Goal: Communication & Community: Connect with others

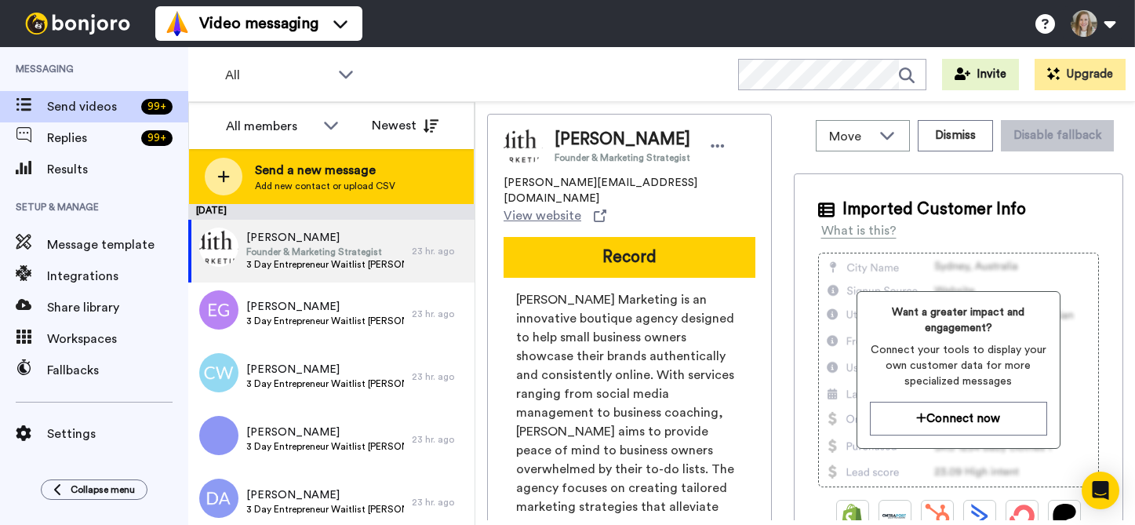
click at [373, 171] on span "Send a new message" at bounding box center [325, 170] width 140 height 19
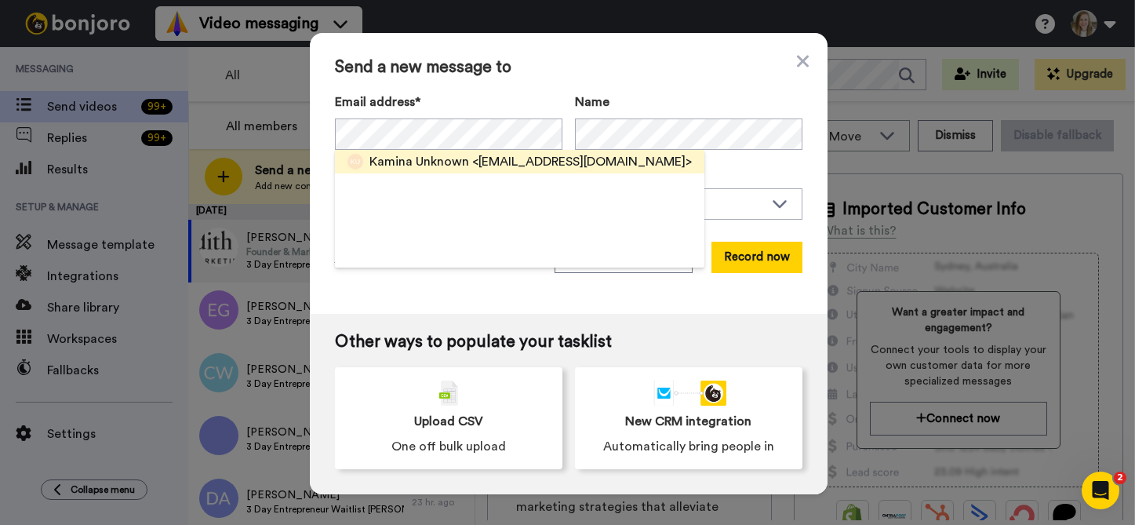
click at [458, 158] on span "Kamina Unknown" at bounding box center [419, 161] width 100 height 19
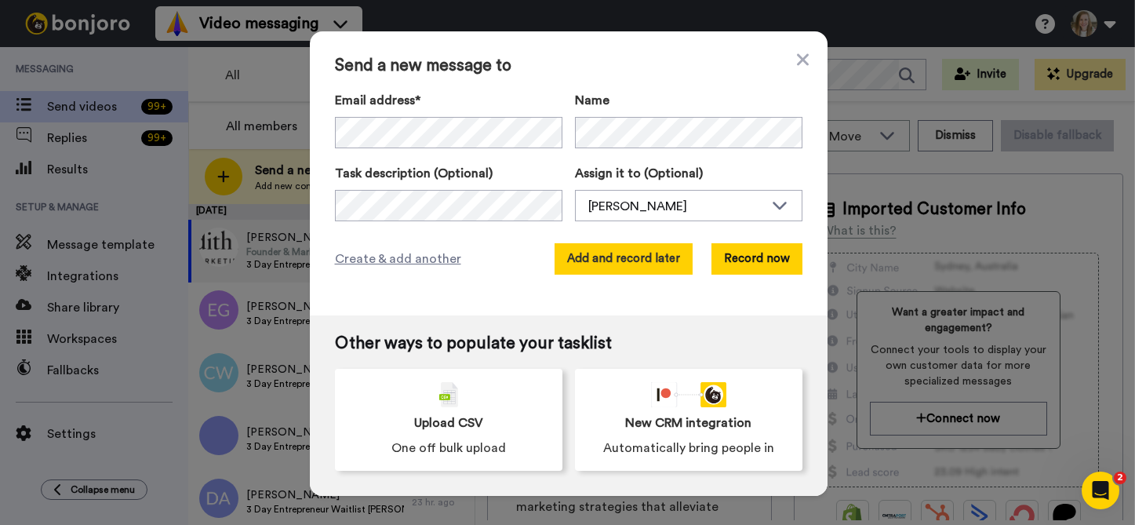
click at [598, 247] on button "Add and record later" at bounding box center [624, 258] width 138 height 31
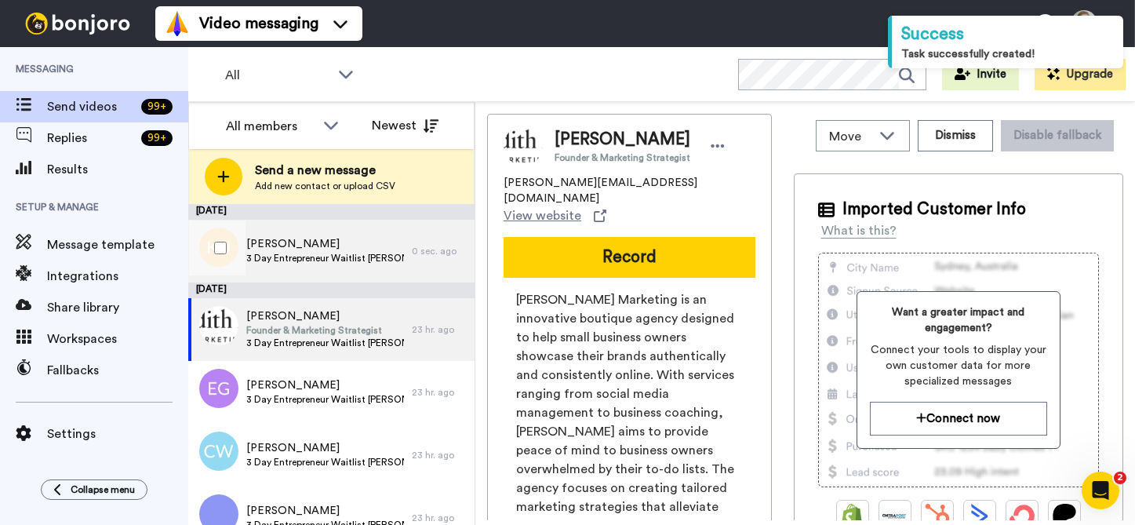
click at [355, 228] on div "[PERSON_NAME] 3 Day Entrepreneur Waitlist [PERSON_NAME]" at bounding box center [300, 251] width 224 height 63
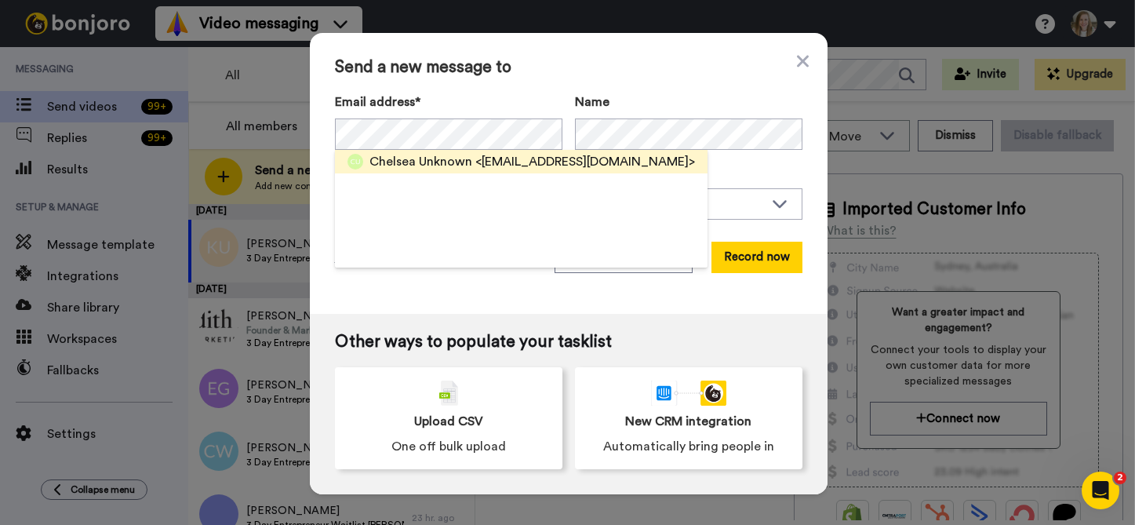
click at [427, 166] on span "Chelsea Unknown" at bounding box center [420, 161] width 103 height 19
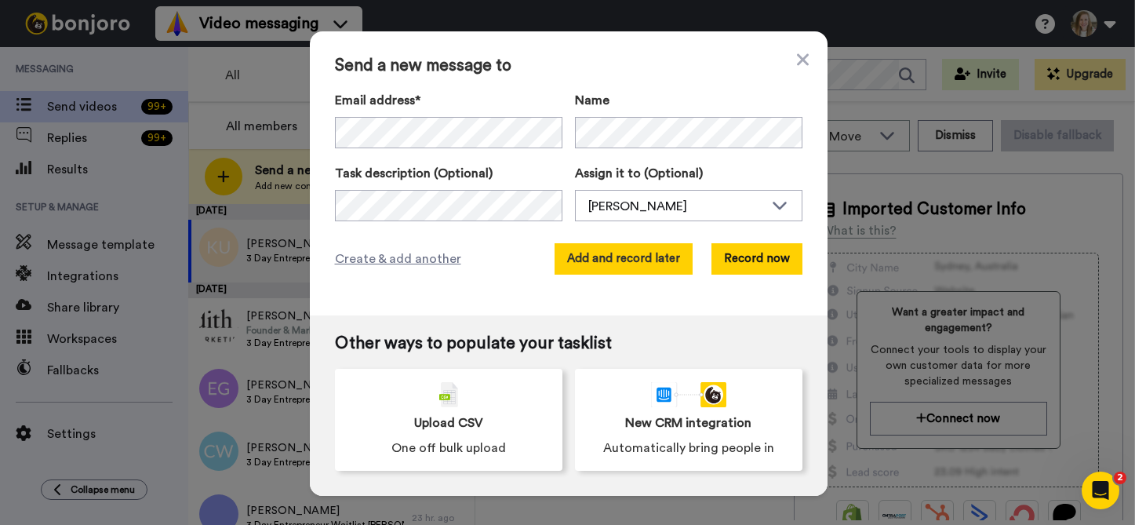
click at [588, 253] on button "Add and record later" at bounding box center [624, 258] width 138 height 31
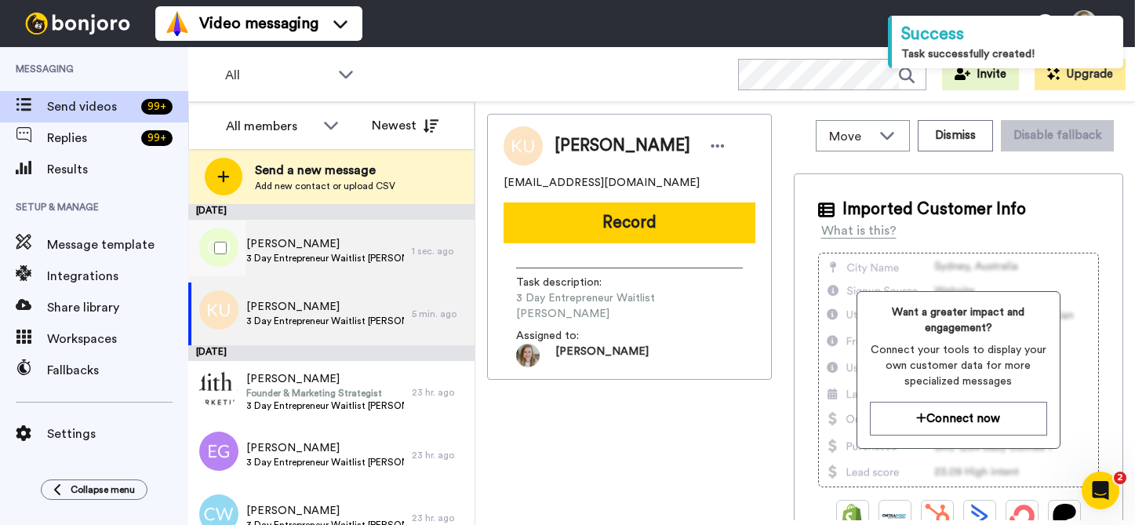
click at [366, 237] on span "[PERSON_NAME]" at bounding box center [325, 244] width 158 height 16
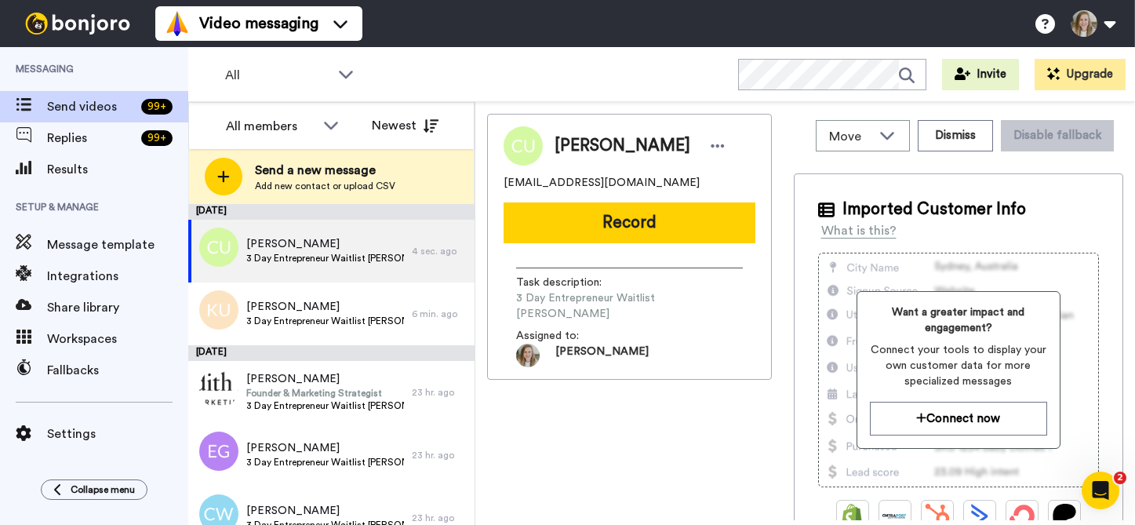
click at [286, 176] on span "Send a new message" at bounding box center [325, 170] width 140 height 19
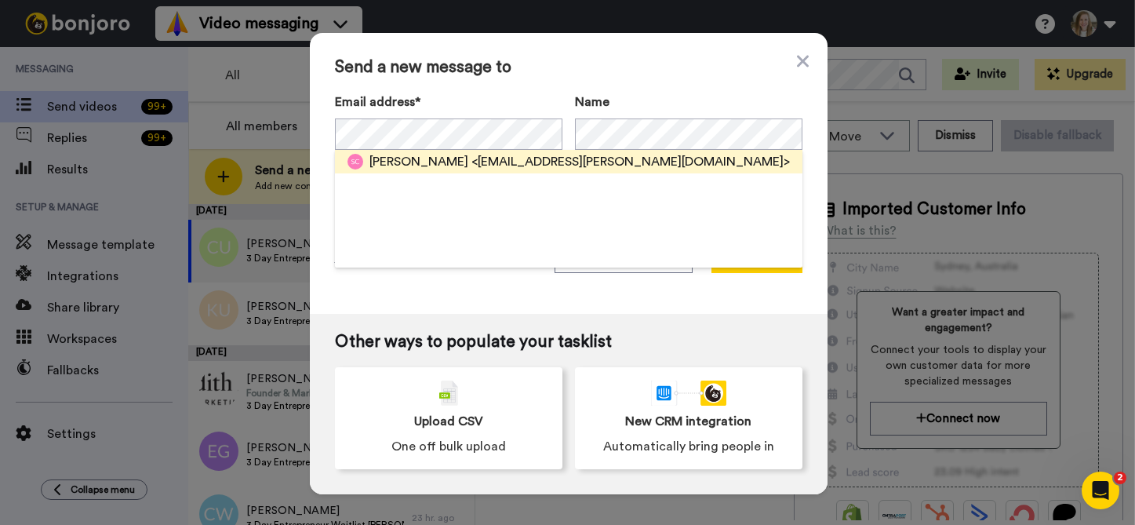
click at [499, 153] on span "<[EMAIL_ADDRESS][PERSON_NAME][DOMAIN_NAME]>" at bounding box center [630, 161] width 318 height 19
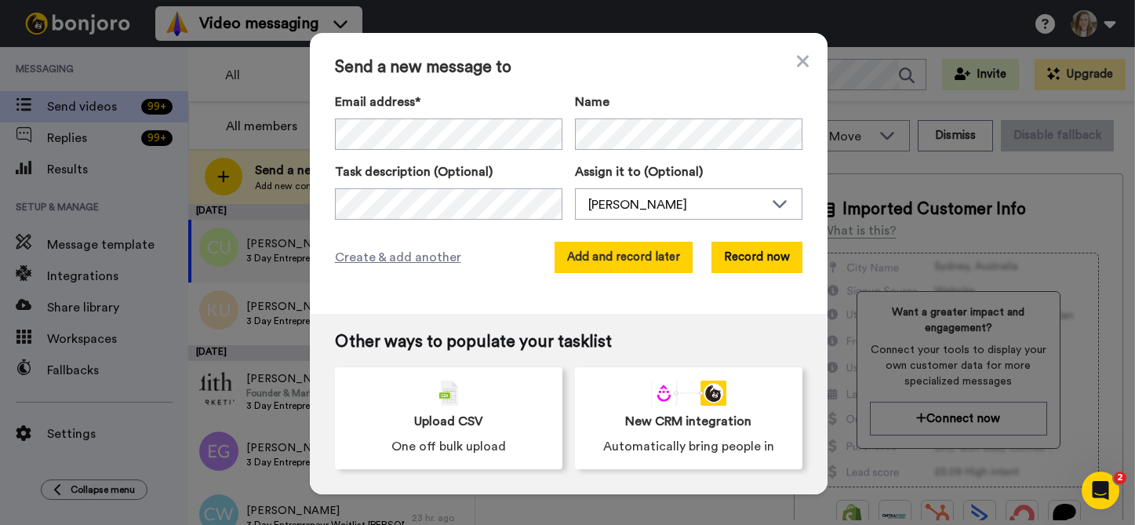
click at [652, 249] on button "Add and record later" at bounding box center [624, 257] width 138 height 31
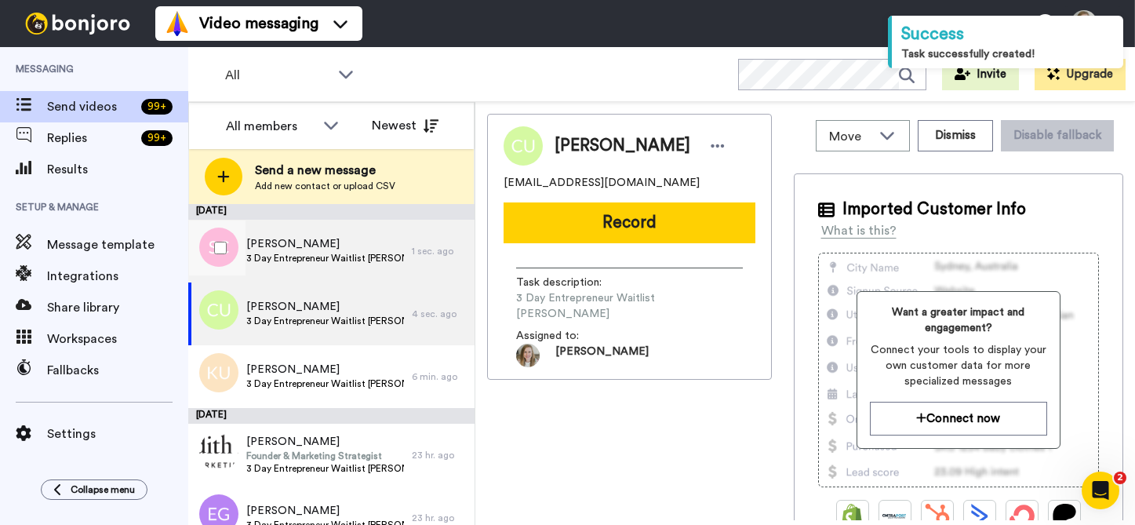
click at [356, 244] on span "[PERSON_NAME]" at bounding box center [325, 244] width 158 height 16
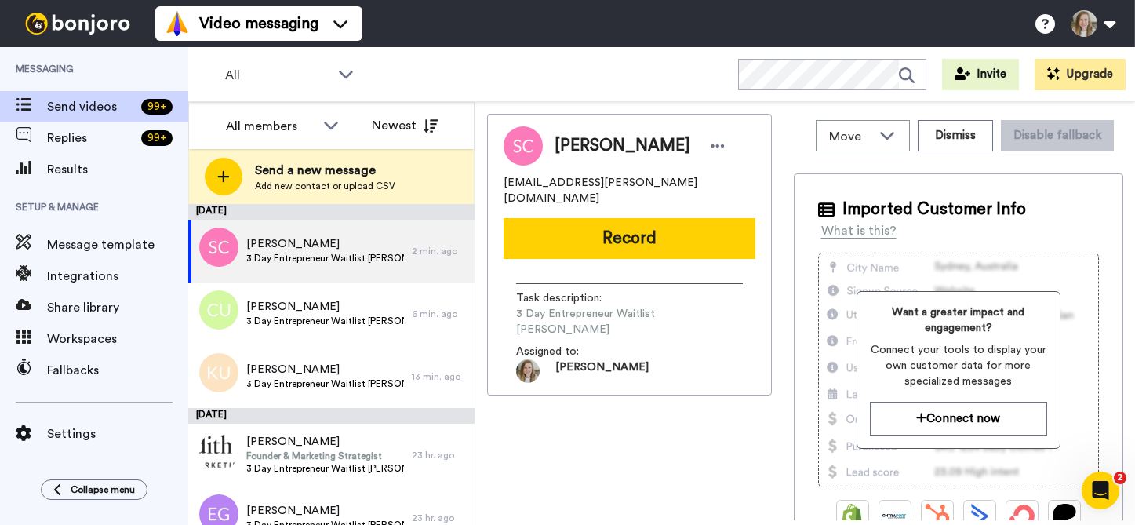
click at [395, 177] on div "Send a new message Add new contact or upload CSV" at bounding box center [331, 176] width 285 height 55
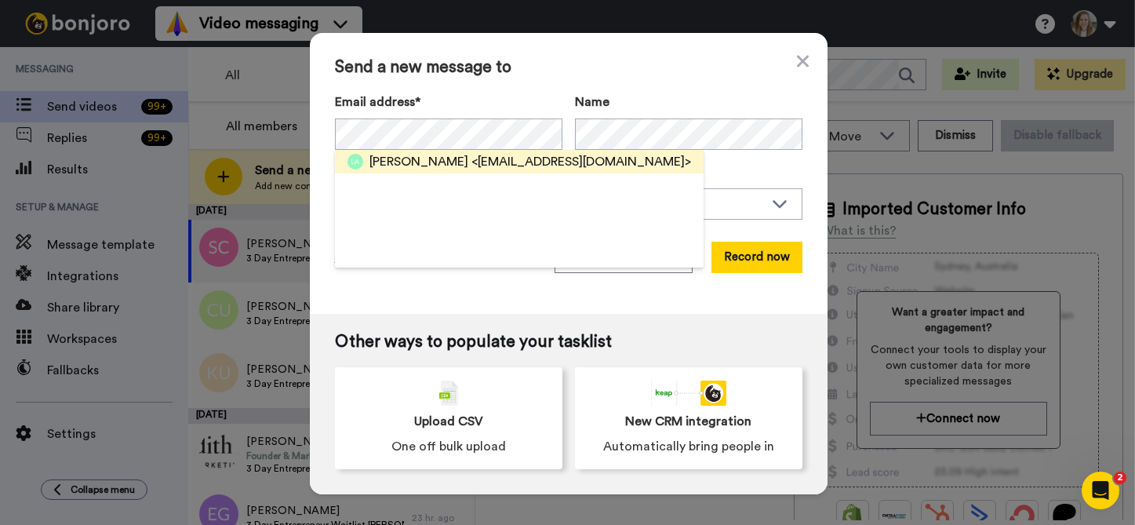
click at [503, 172] on div "[PERSON_NAME] <[EMAIL_ADDRESS][DOMAIN_NAME]>" at bounding box center [519, 162] width 369 height 24
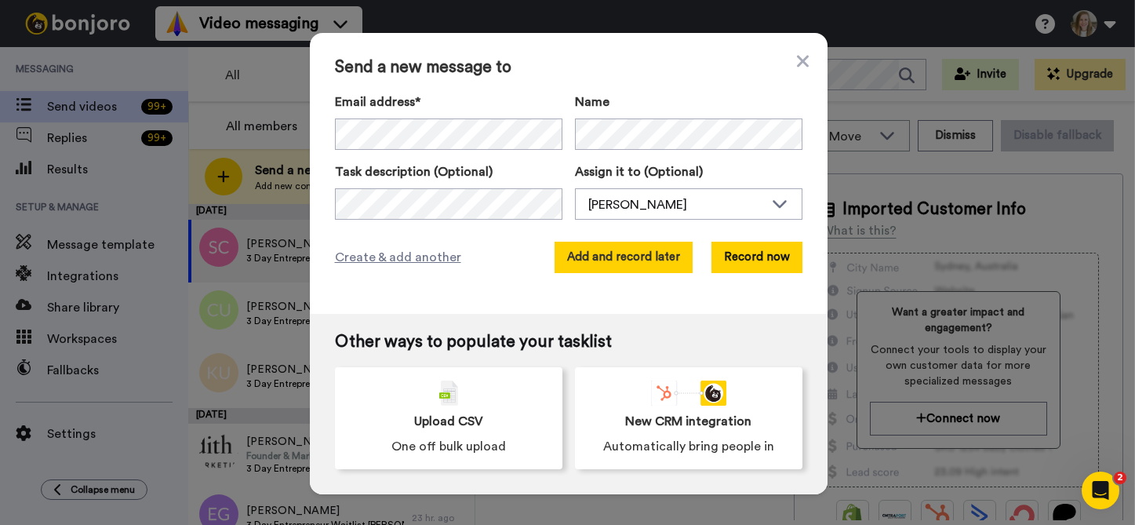
click at [629, 242] on button "Add and record later" at bounding box center [624, 257] width 138 height 31
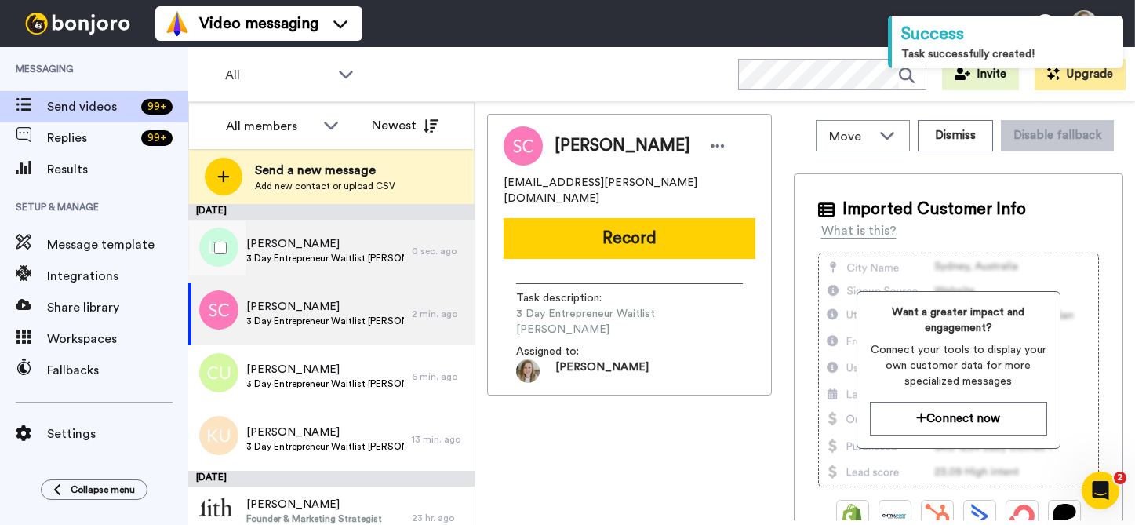
click at [350, 252] on span "3 Day Entrepreneur Waitlist [PERSON_NAME]" at bounding box center [325, 258] width 158 height 13
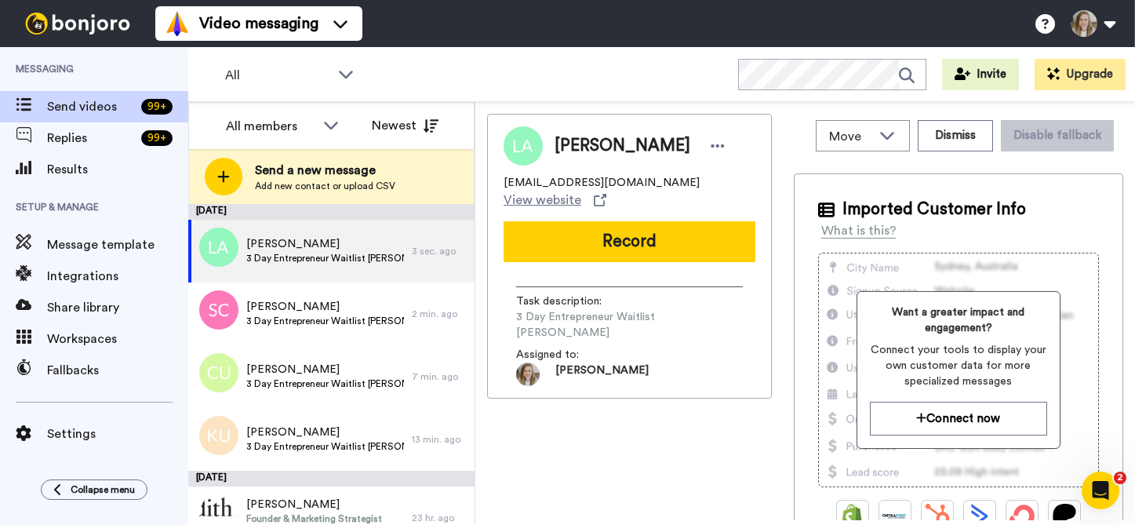
click at [389, 180] on span "Add new contact or upload CSV" at bounding box center [325, 186] width 140 height 13
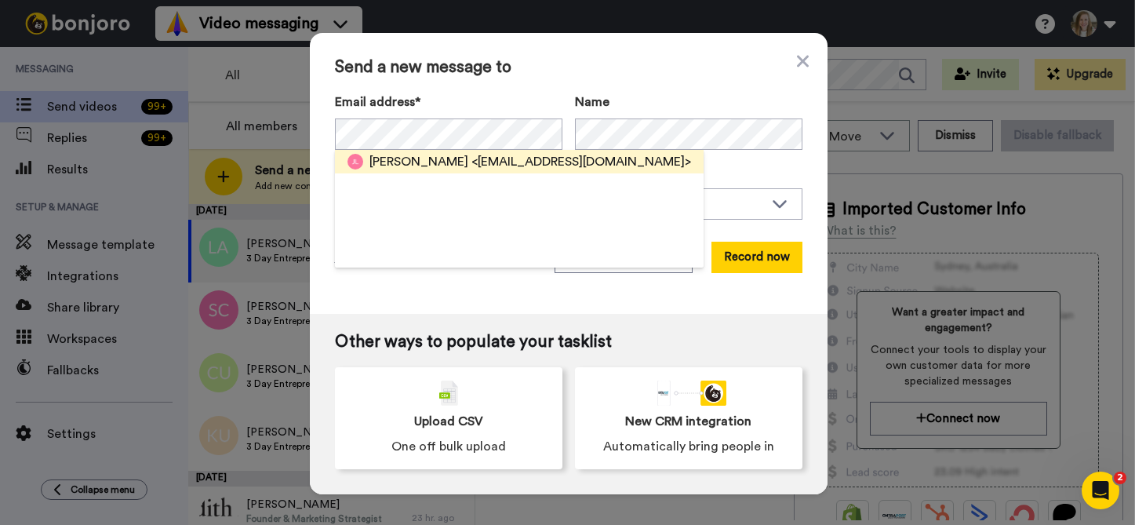
click at [483, 162] on span "<[EMAIL_ADDRESS][DOMAIN_NAME]>" at bounding box center [581, 161] width 220 height 19
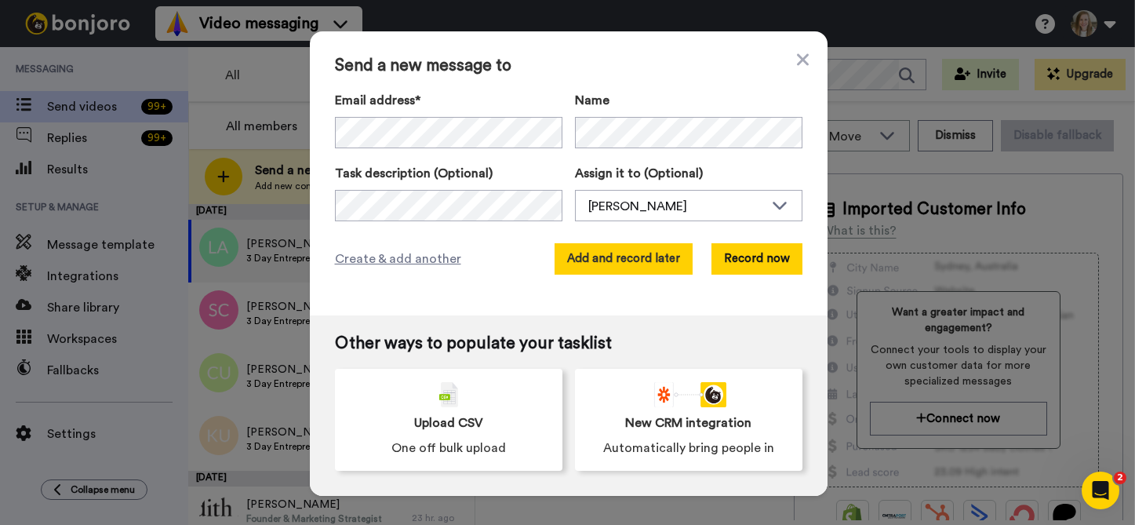
click at [613, 254] on button "Add and record later" at bounding box center [624, 258] width 138 height 31
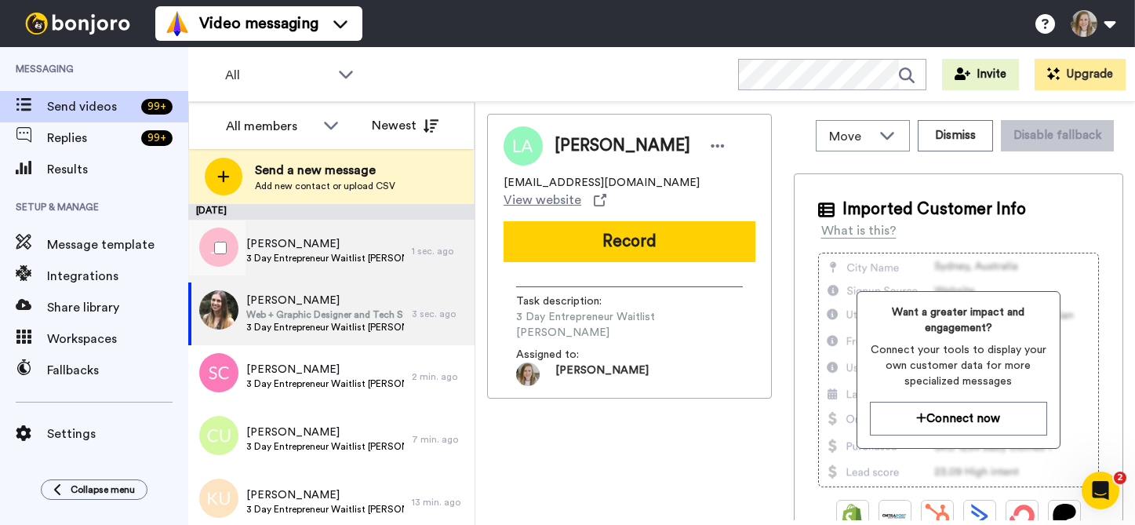
click at [322, 266] on div "[PERSON_NAME] 3 Day Entrepreneur Waitlist [PERSON_NAME]" at bounding box center [300, 251] width 224 height 63
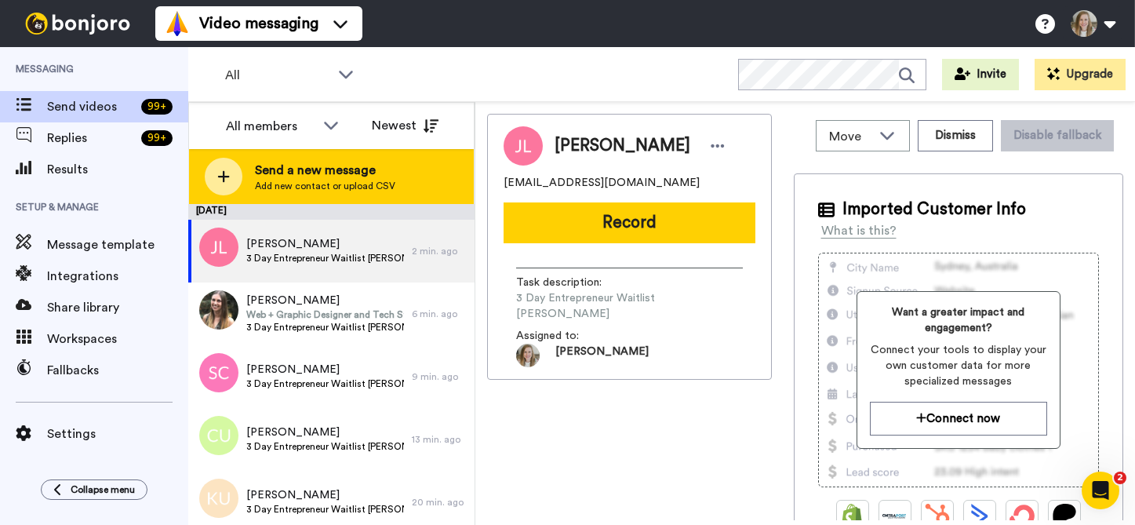
click at [396, 188] on div "Send a new message Add new contact or upload CSV" at bounding box center [331, 176] width 285 height 55
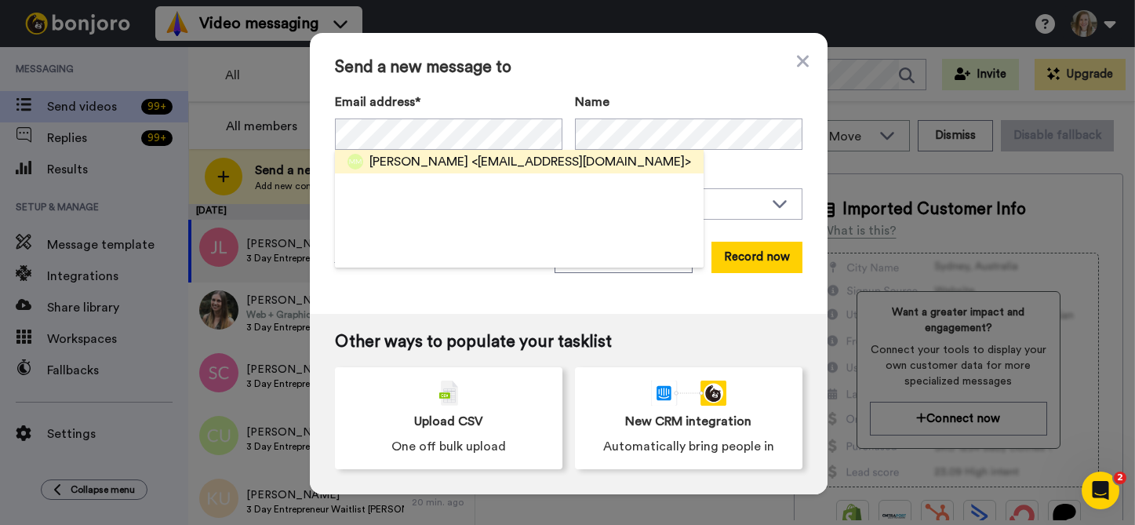
click at [473, 159] on span "<[EMAIL_ADDRESS][DOMAIN_NAME]>" at bounding box center [581, 161] width 220 height 19
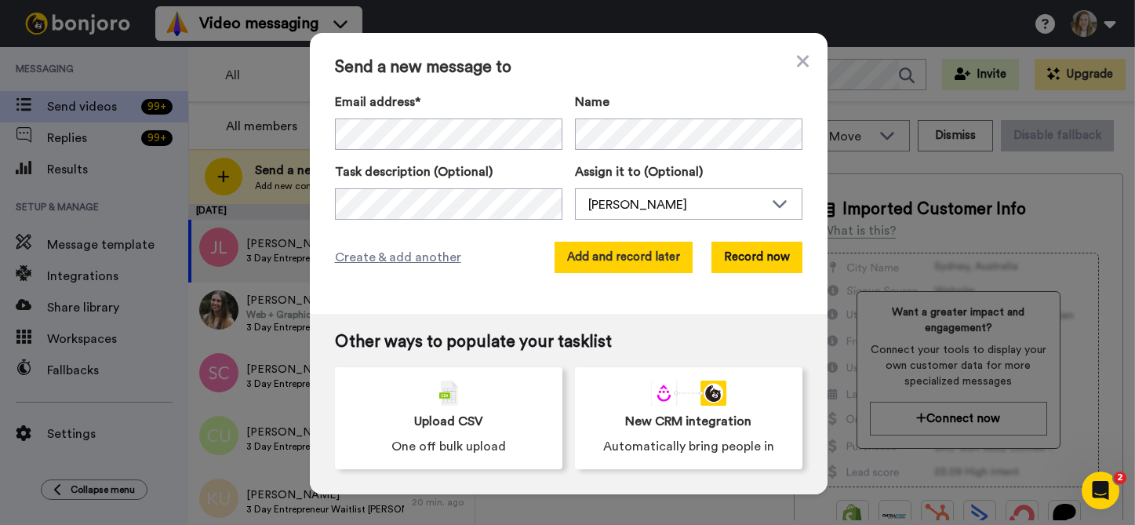
click at [563, 256] on button "Add and record later" at bounding box center [624, 257] width 138 height 31
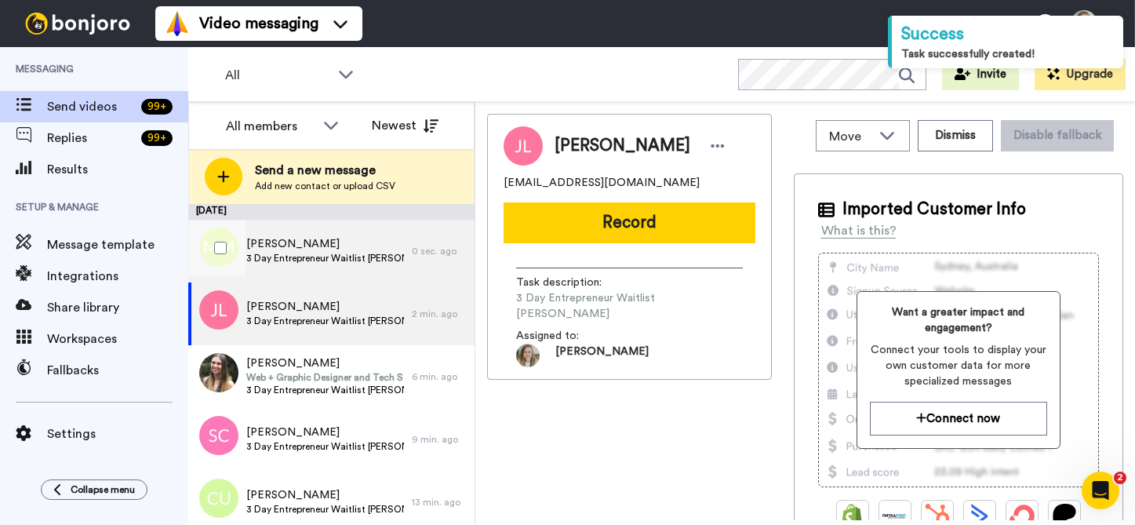
click at [294, 249] on span "[PERSON_NAME]" at bounding box center [325, 244] width 158 height 16
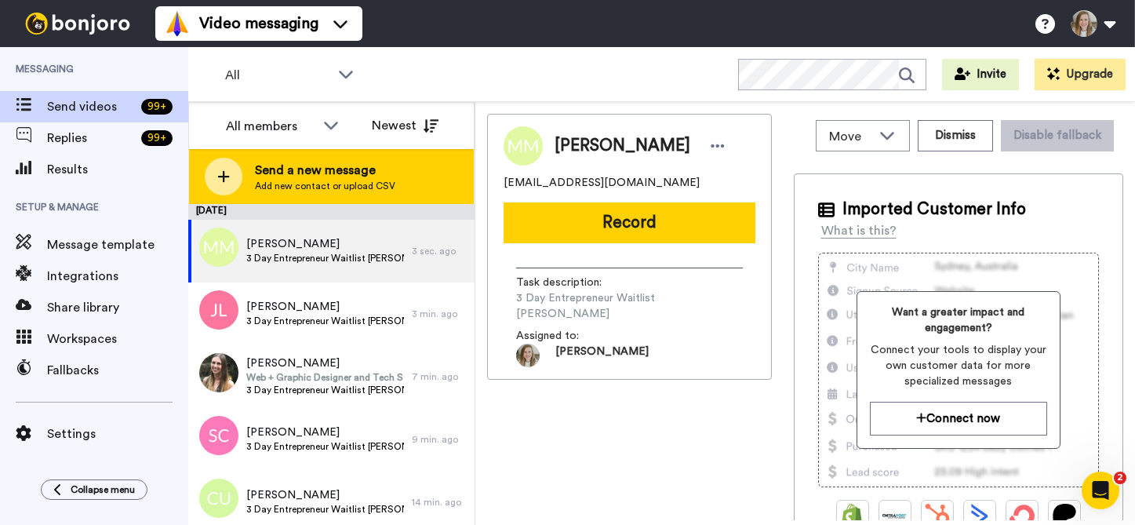
click at [352, 180] on span "Add new contact or upload CSV" at bounding box center [325, 186] width 140 height 13
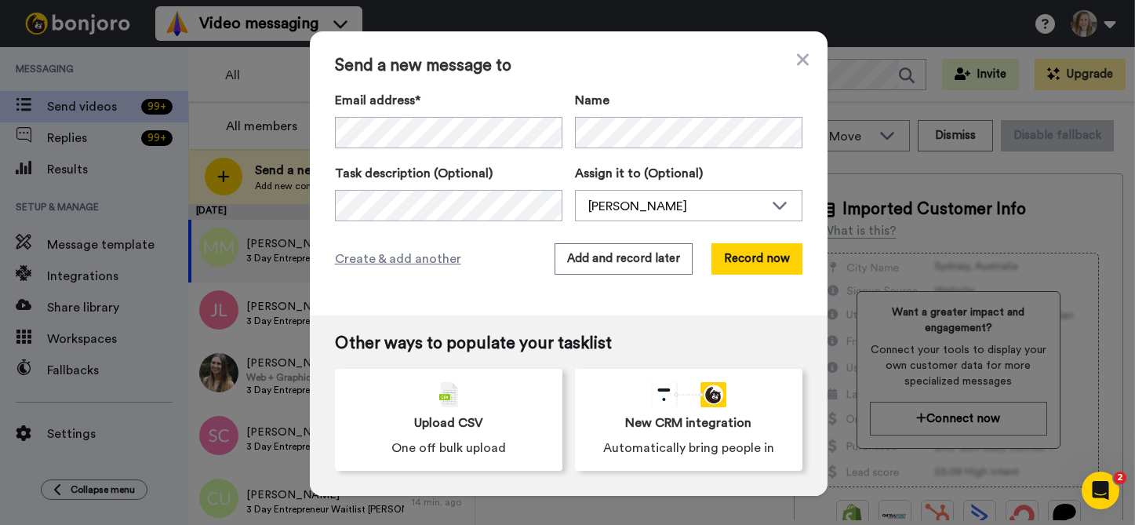
click at [424, 188] on div "Task description (Optional)" at bounding box center [448, 192] width 227 height 57
click at [622, 266] on button "Add and record later" at bounding box center [624, 258] width 138 height 31
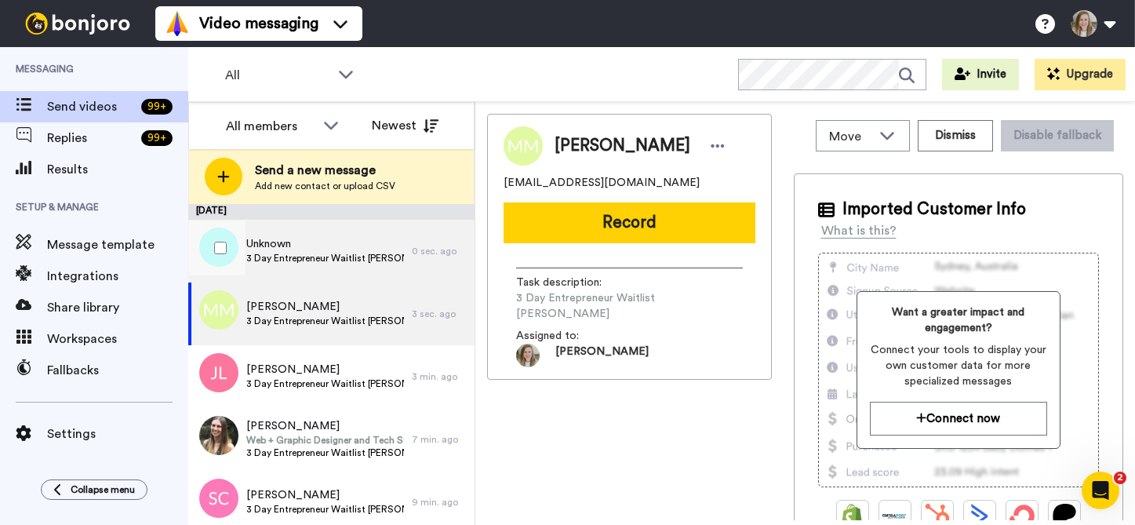
click at [311, 260] on span "3 Day Entrepreneur Waitlist [PERSON_NAME]" at bounding box center [325, 258] width 158 height 13
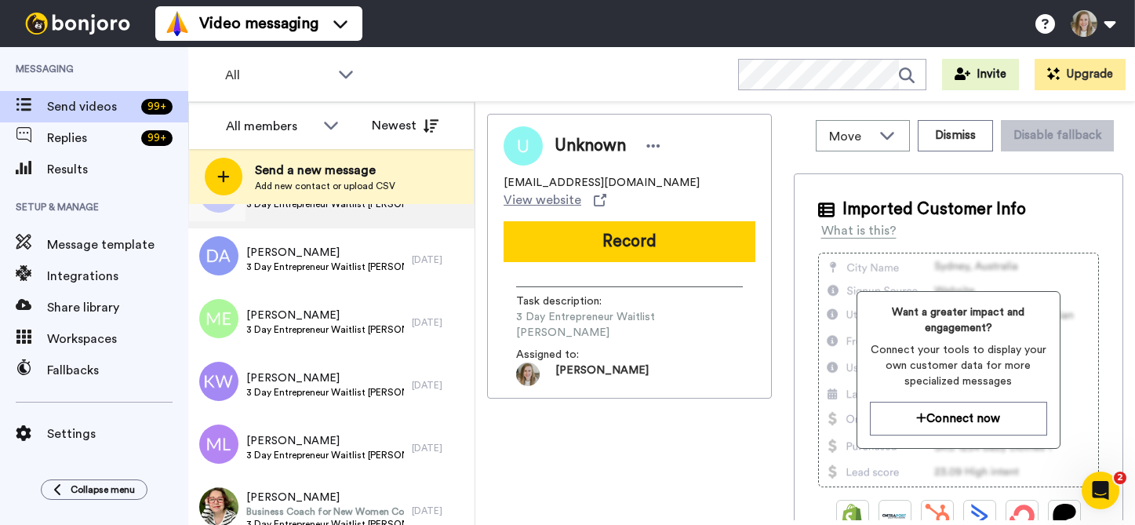
scroll to position [736, 0]
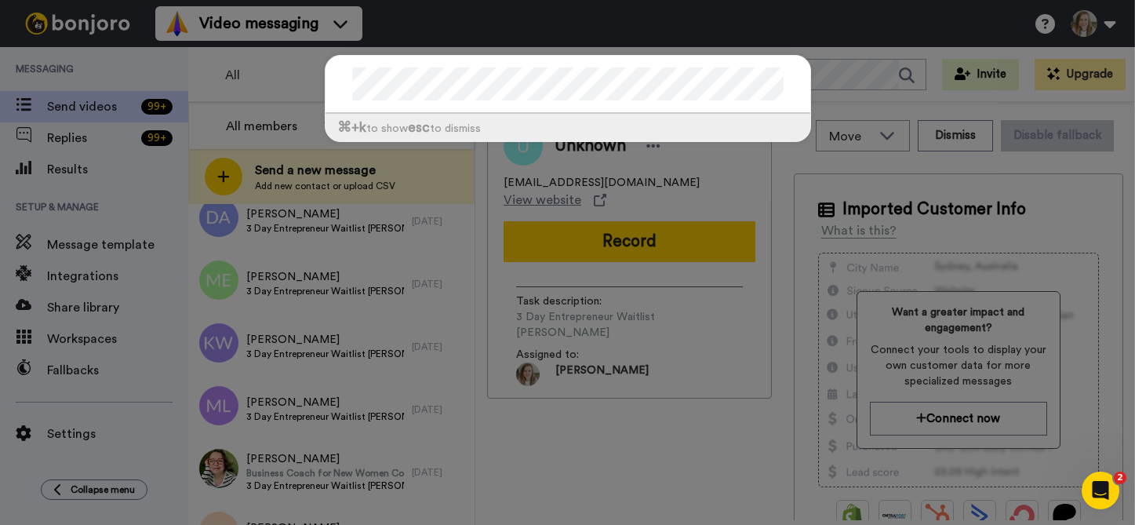
click at [601, 7] on div "⌘ +k to show esc to dismiss" at bounding box center [567, 262] width 1135 height 525
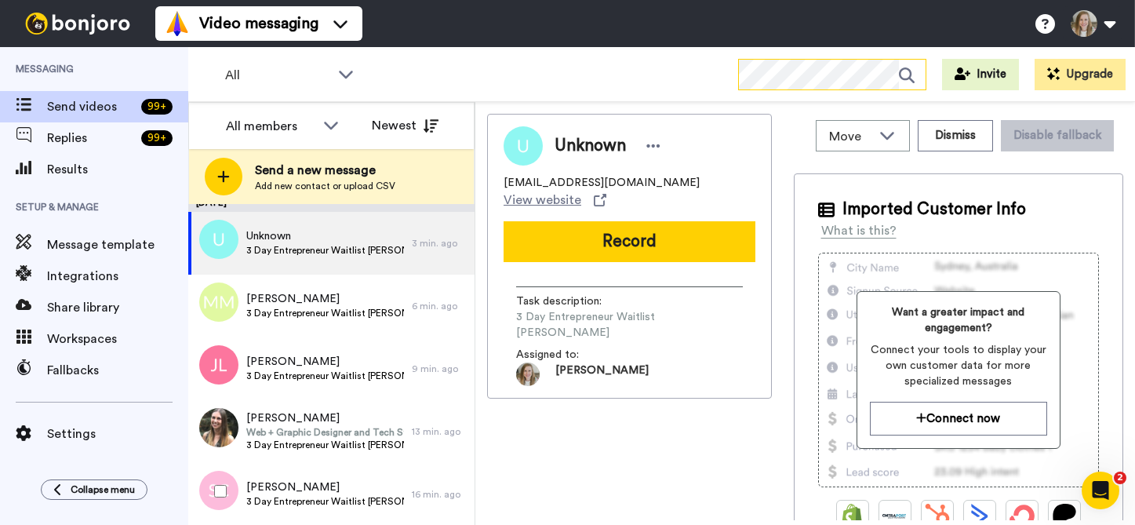
scroll to position [0, 0]
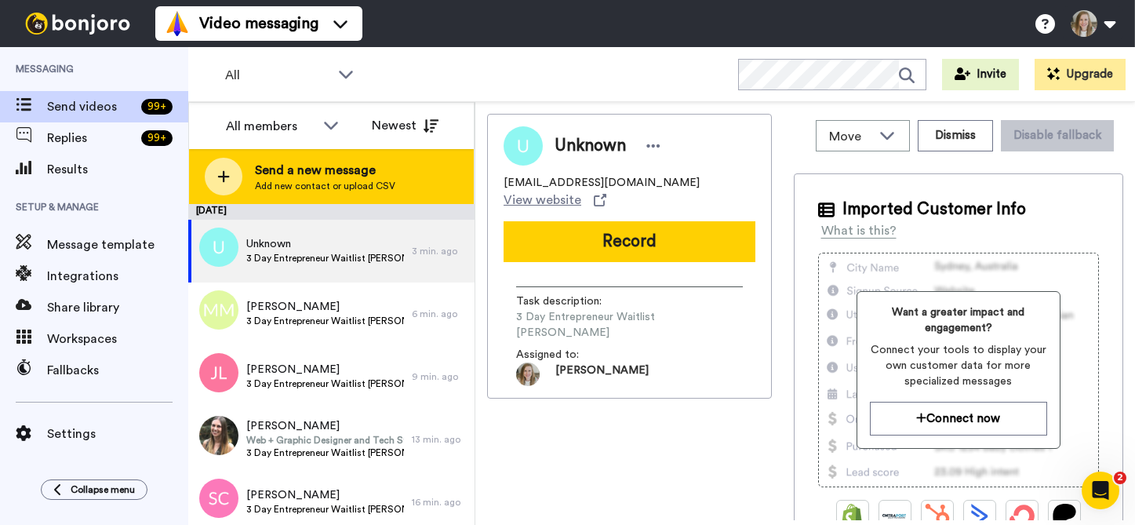
click at [369, 180] on span "Add new contact or upload CSV" at bounding box center [325, 186] width 140 height 13
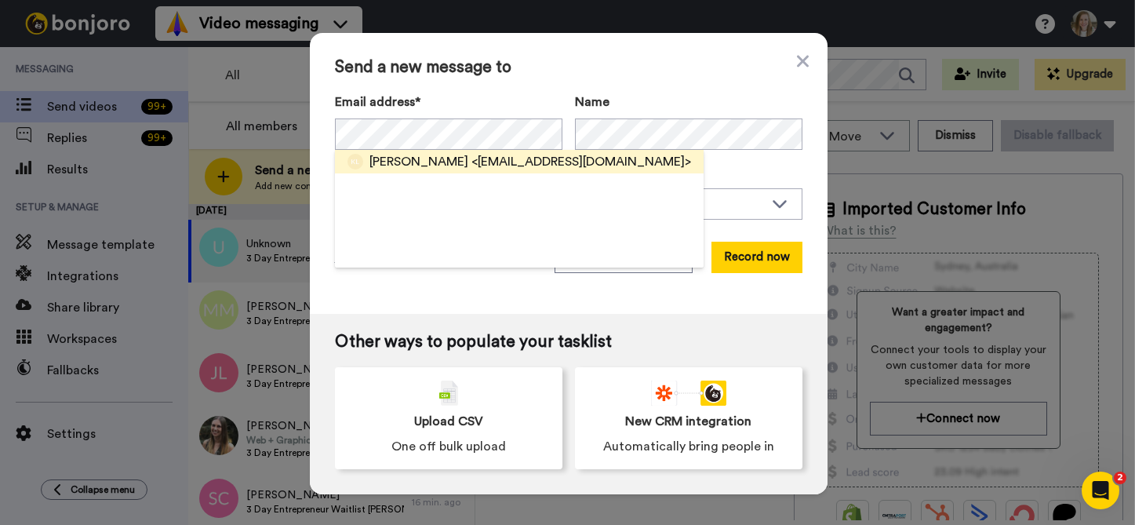
click at [529, 153] on span "<[EMAIL_ADDRESS][DOMAIN_NAME]>" at bounding box center [581, 161] width 220 height 19
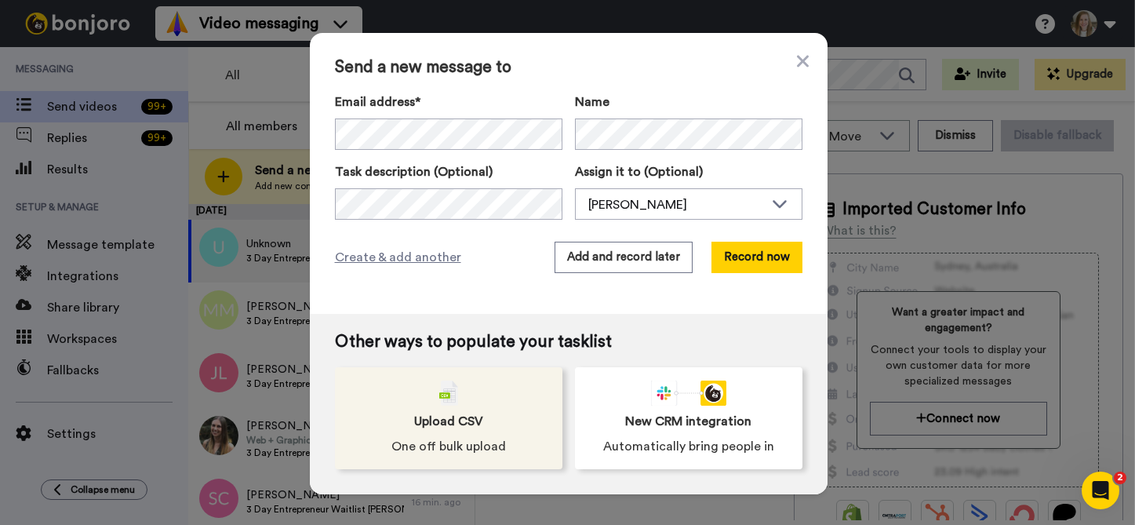
click at [350, 464] on div "Upload CSV One off bulk upload" at bounding box center [448, 418] width 227 height 102
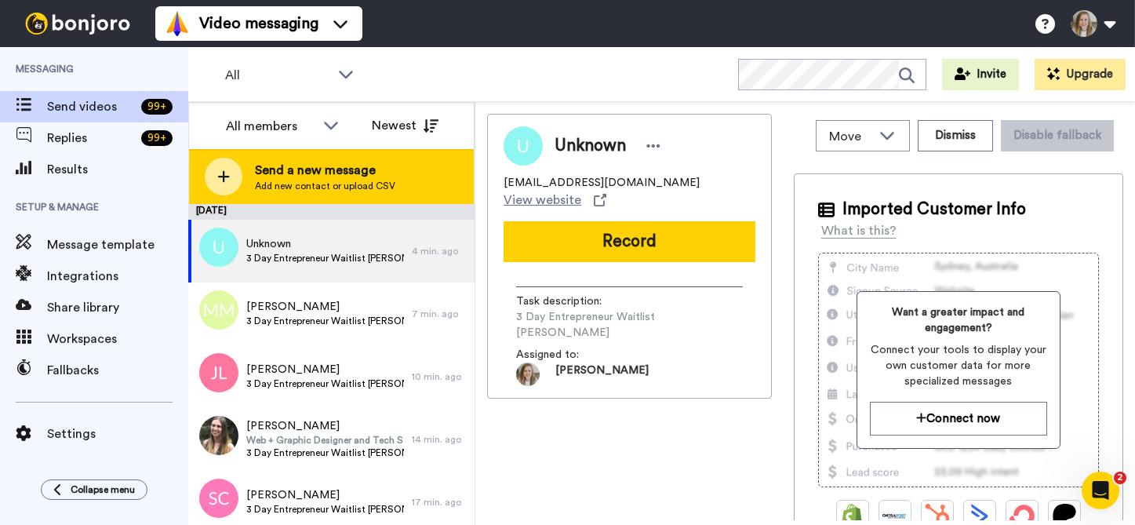
click at [384, 165] on span "Send a new message" at bounding box center [325, 170] width 140 height 19
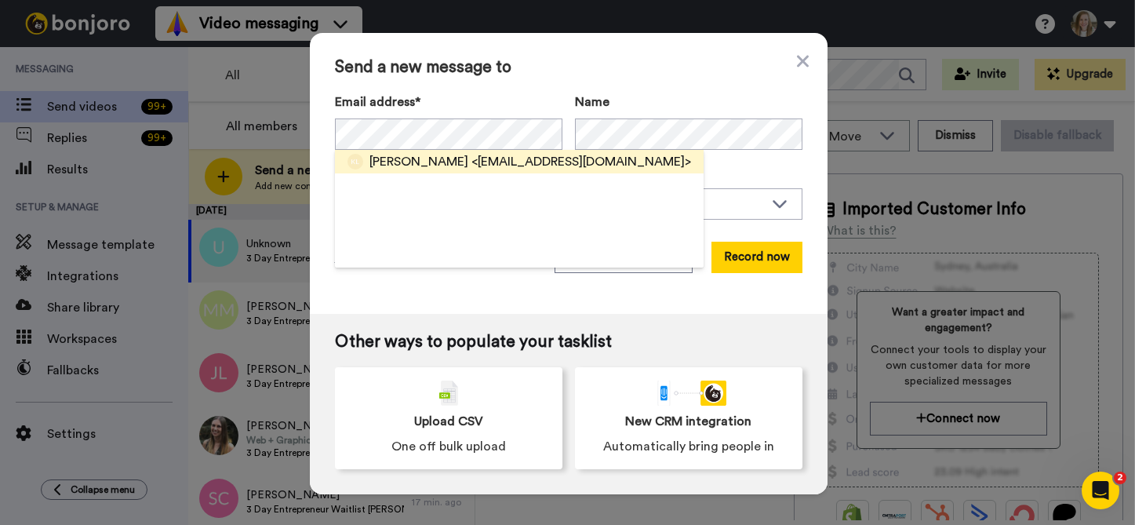
click at [471, 162] on span "<[EMAIL_ADDRESS][DOMAIN_NAME]>" at bounding box center [581, 161] width 220 height 19
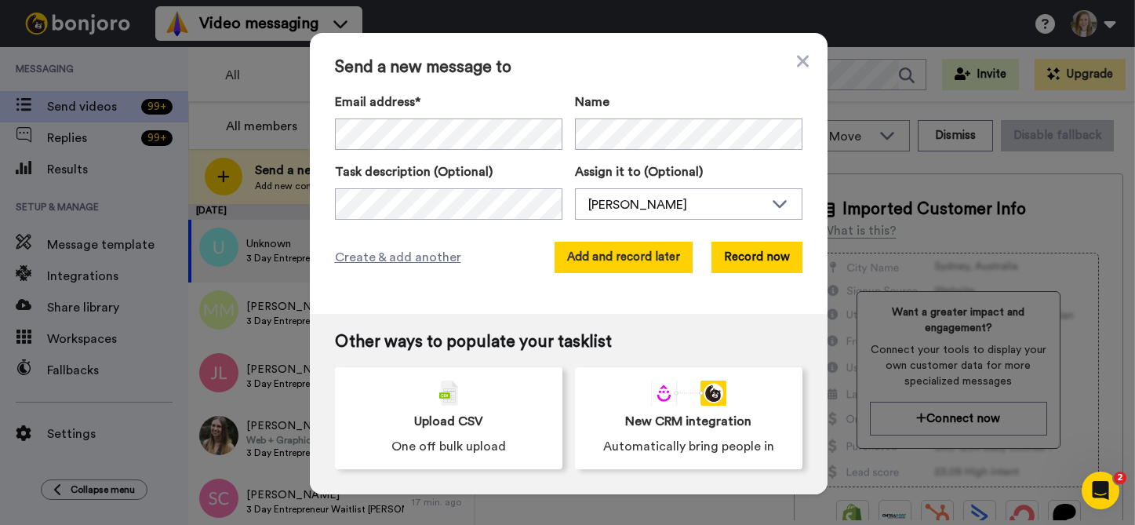
click at [571, 254] on button "Add and record later" at bounding box center [624, 257] width 138 height 31
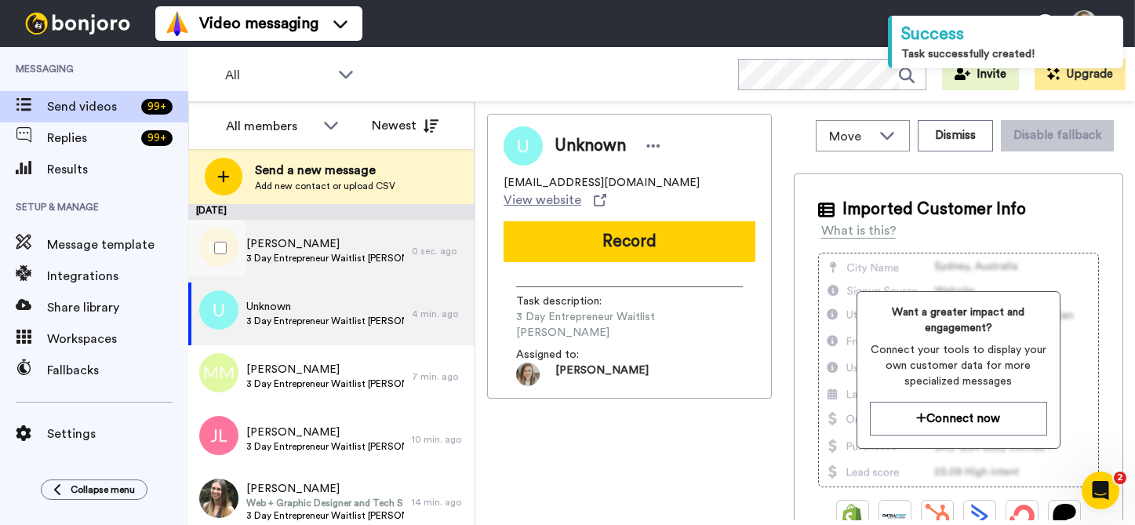
click at [360, 250] on span "[PERSON_NAME]" at bounding box center [325, 244] width 158 height 16
